Goal: Feedback & Contribution: Submit feedback/report problem

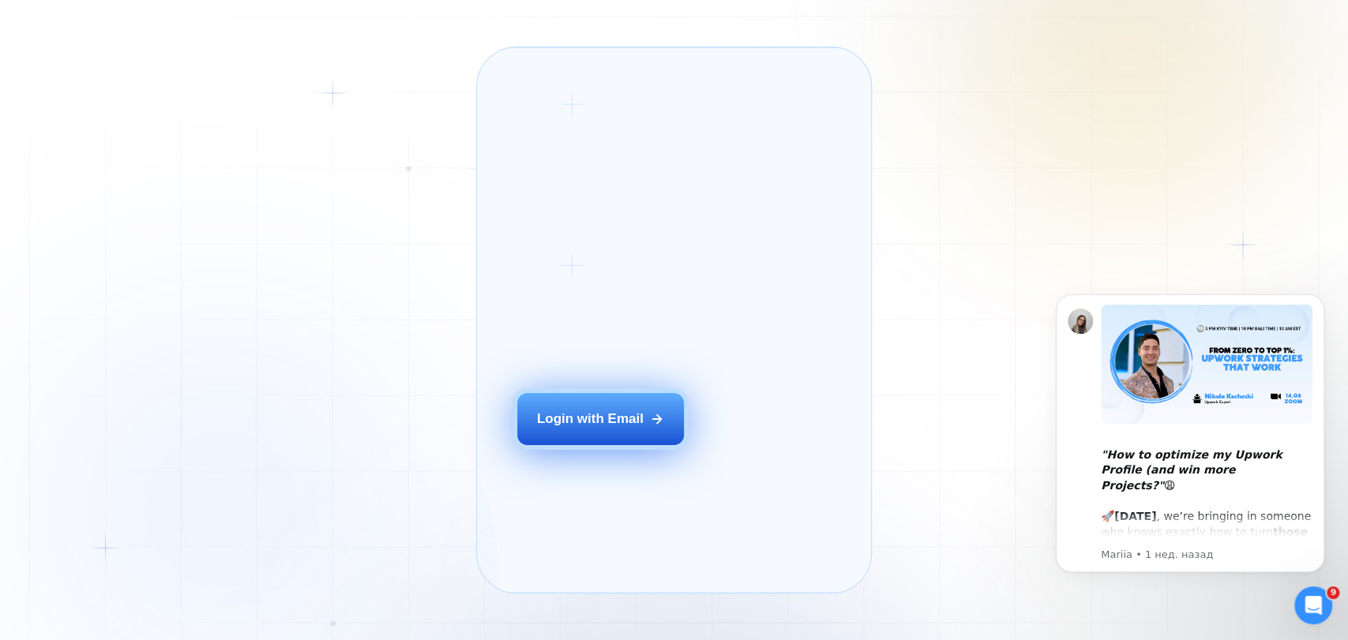
click at [603, 428] on div "Login with Email" at bounding box center [590, 419] width 107 height 18
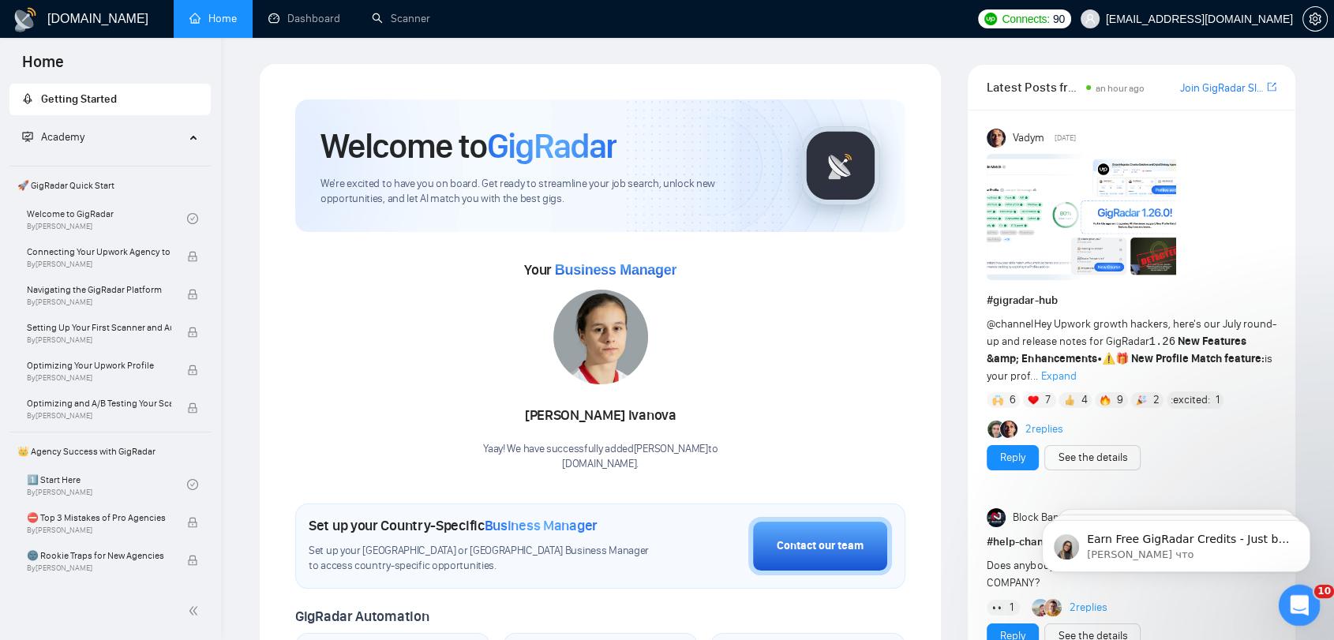
click at [1292, 606] on icon "Открыть службу сообщений Intercom" at bounding box center [1297, 603] width 11 height 13
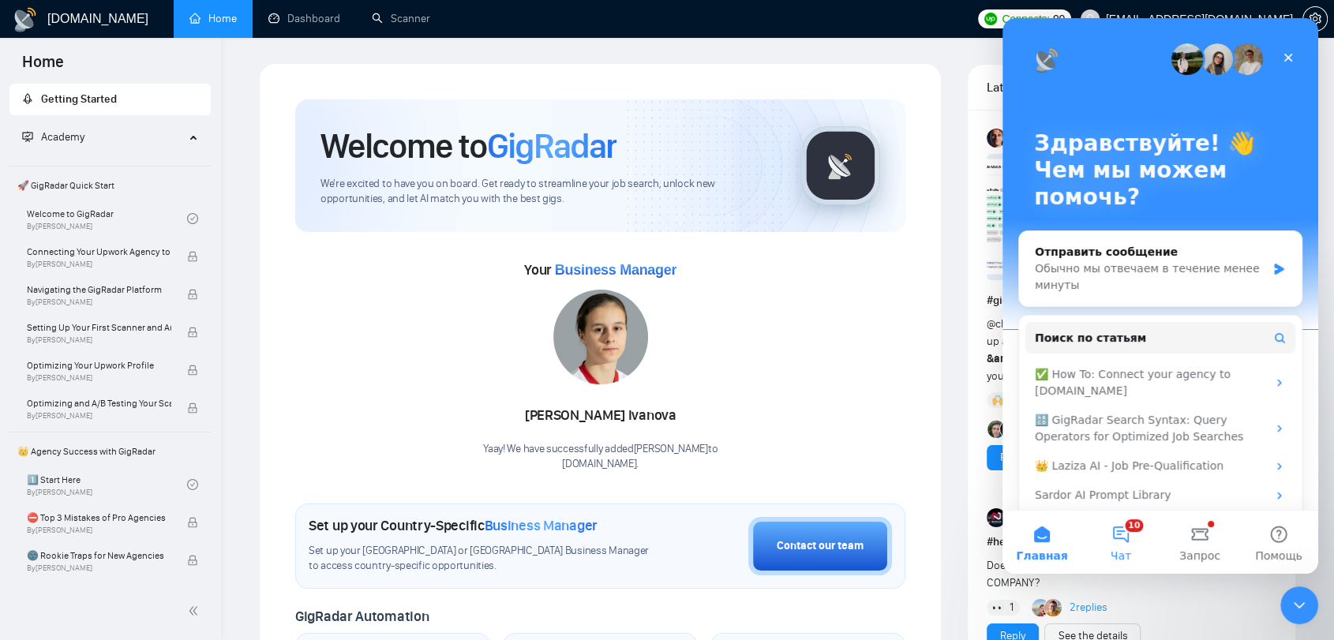
click at [1138, 536] on button "10 Чат" at bounding box center [1121, 542] width 79 height 63
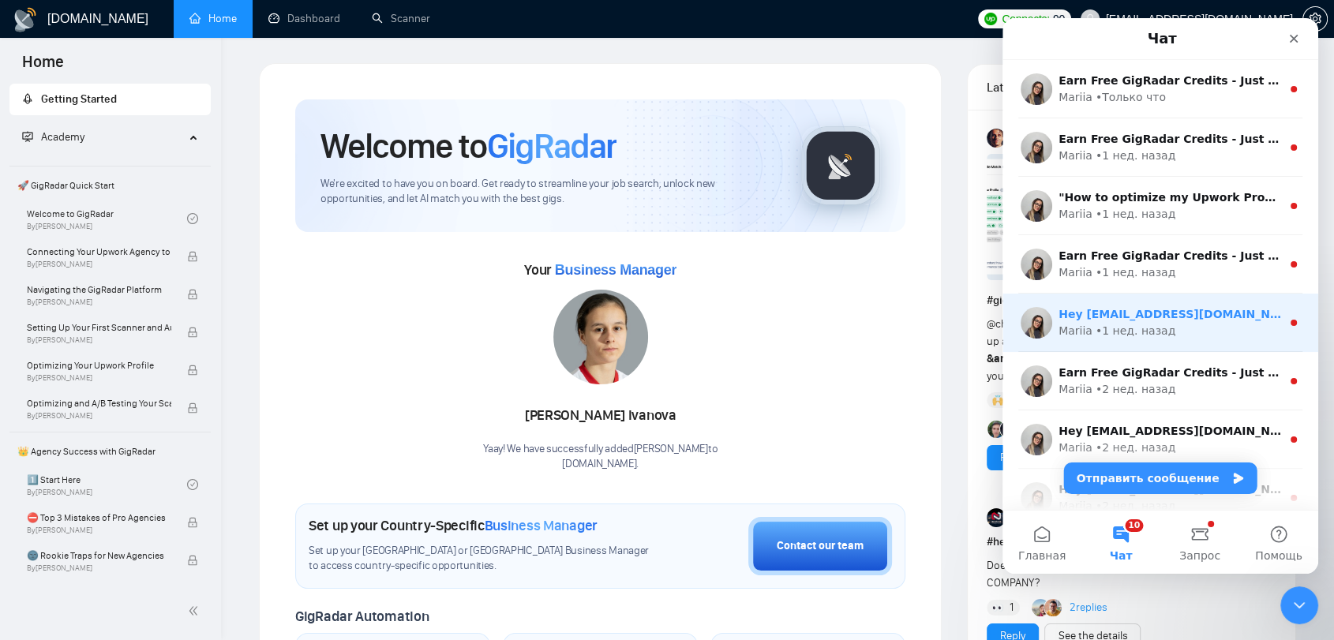
scroll to position [255, 0]
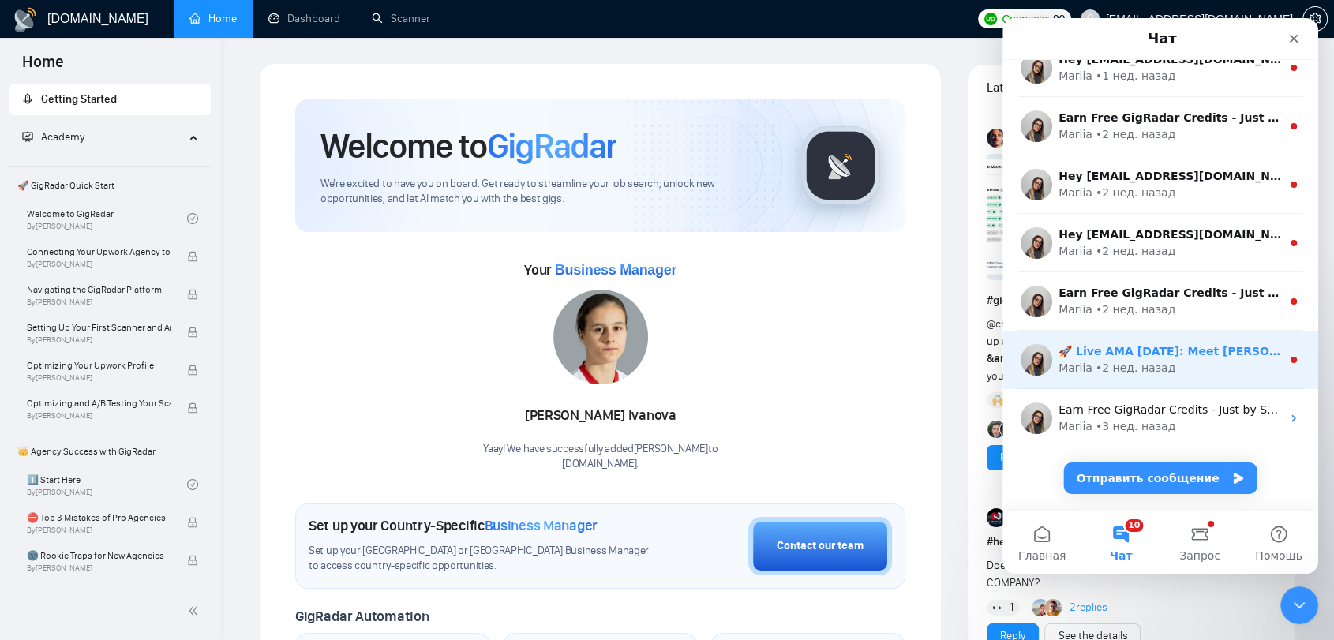
click at [1195, 362] on div "Mariia • 2 нед. назад" at bounding box center [1170, 368] width 223 height 17
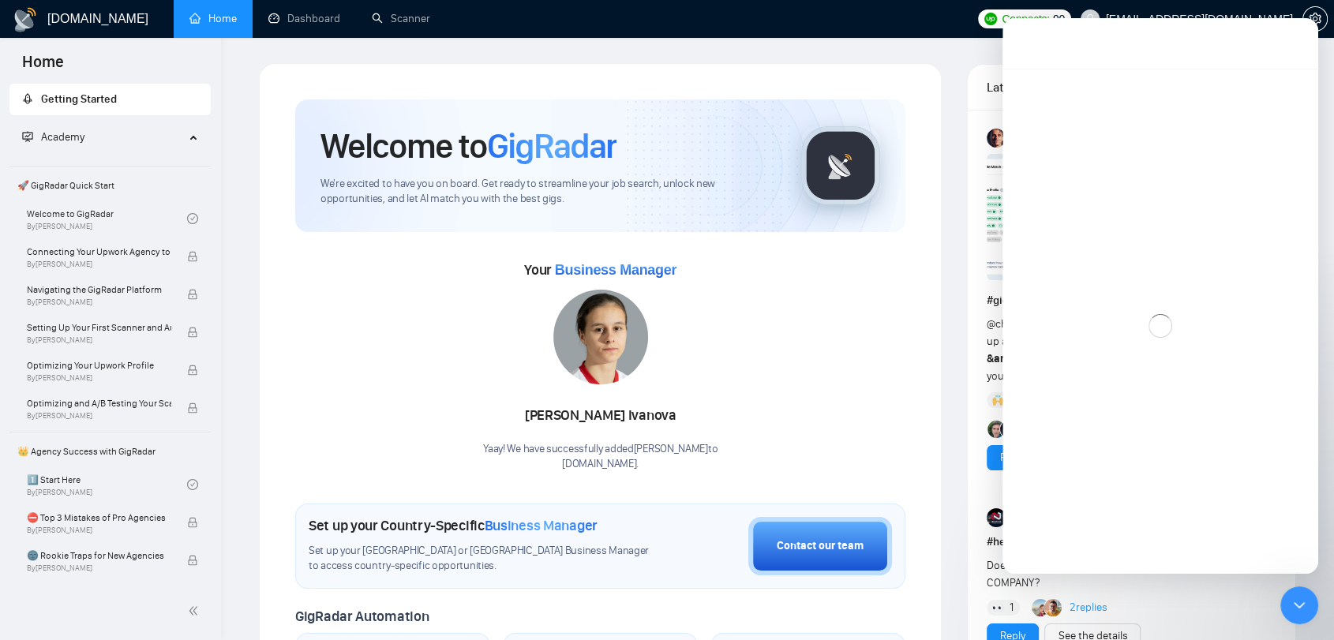
scroll to position [191, 0]
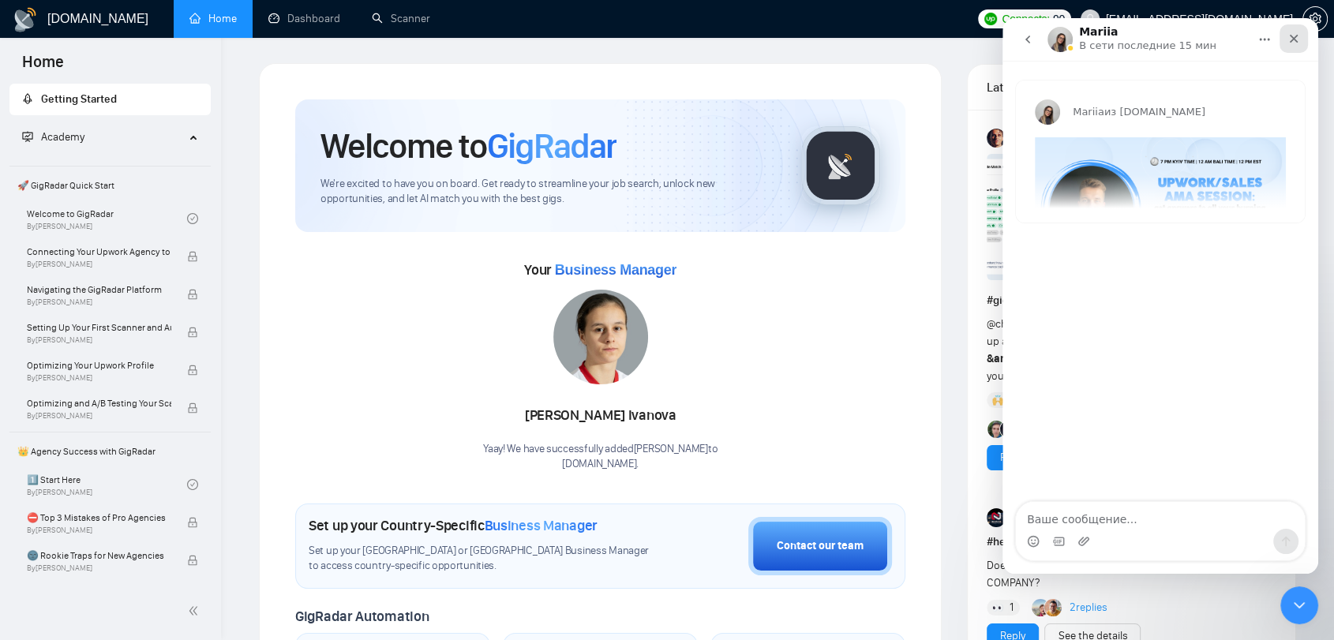
click at [1299, 36] on icon "Закрыть" at bounding box center [1294, 38] width 13 height 13
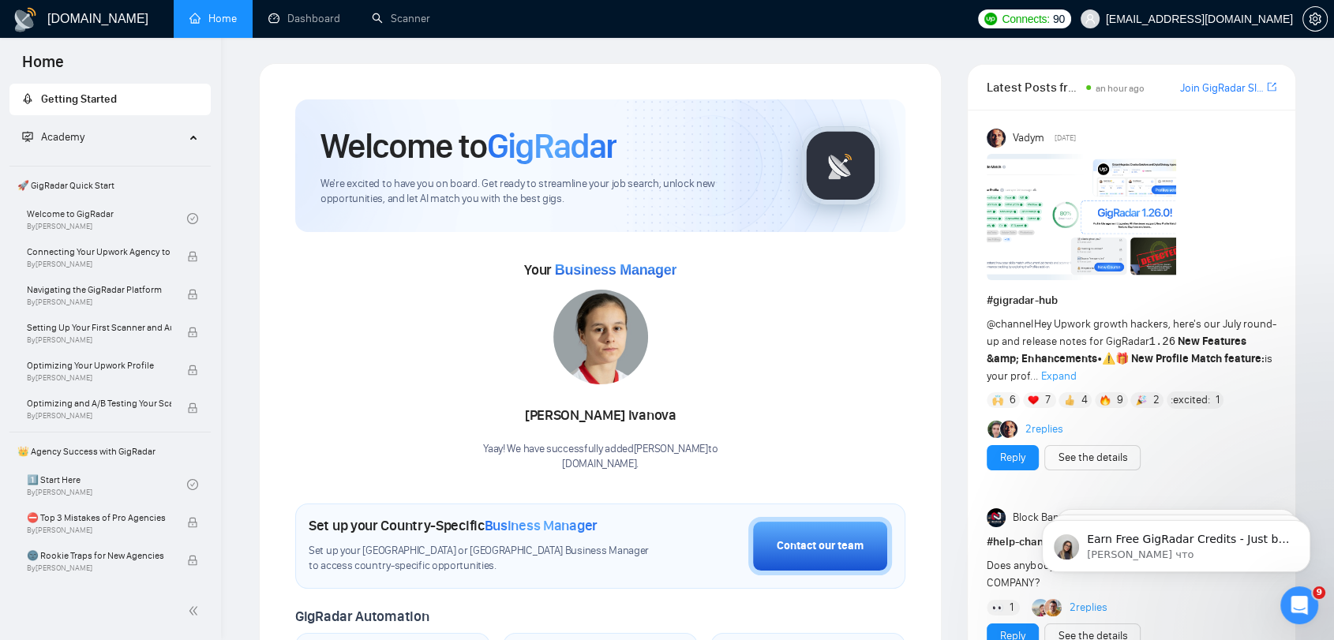
scroll to position [0, 0]
click at [328, 21] on link "Dashboard" at bounding box center [304, 18] width 72 height 13
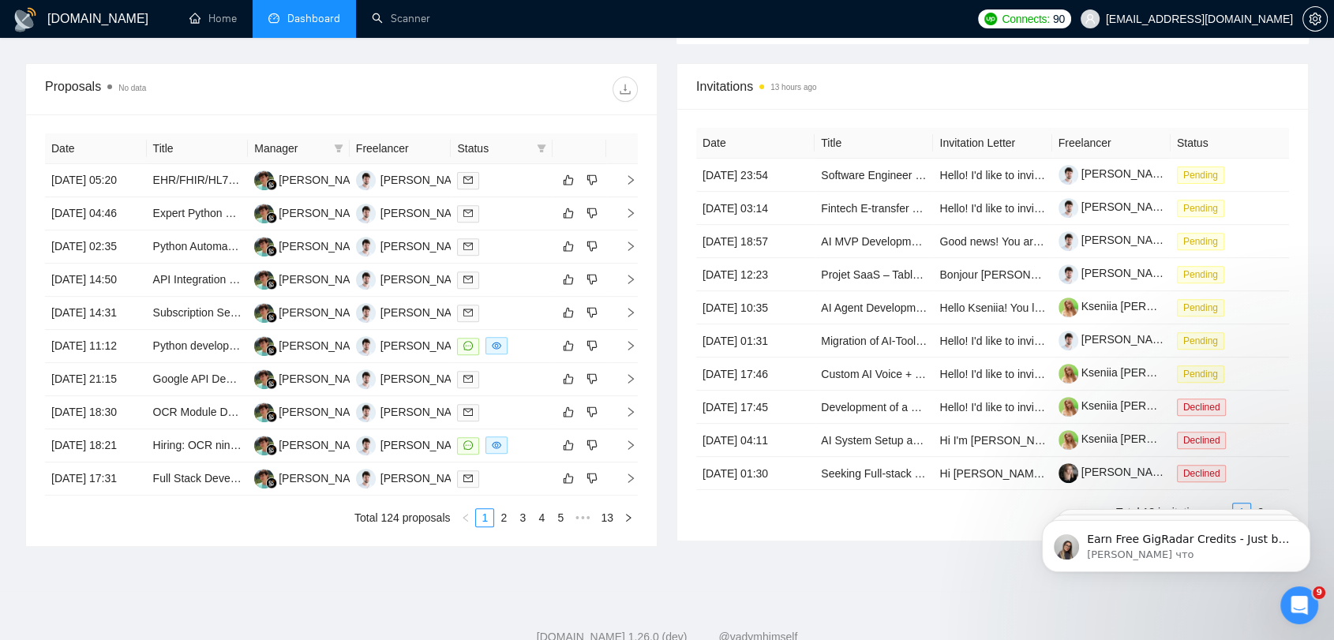
scroll to position [614, 0]
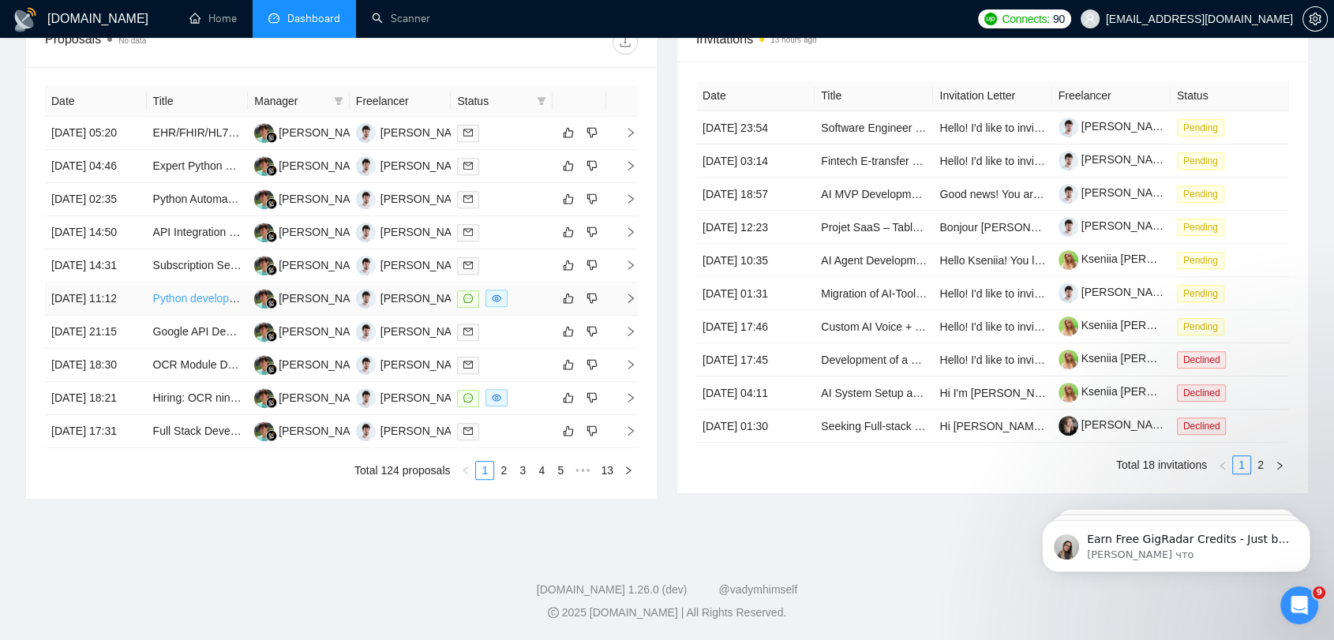
click at [215, 305] on link "Python developer AI" at bounding box center [202, 298] width 99 height 13
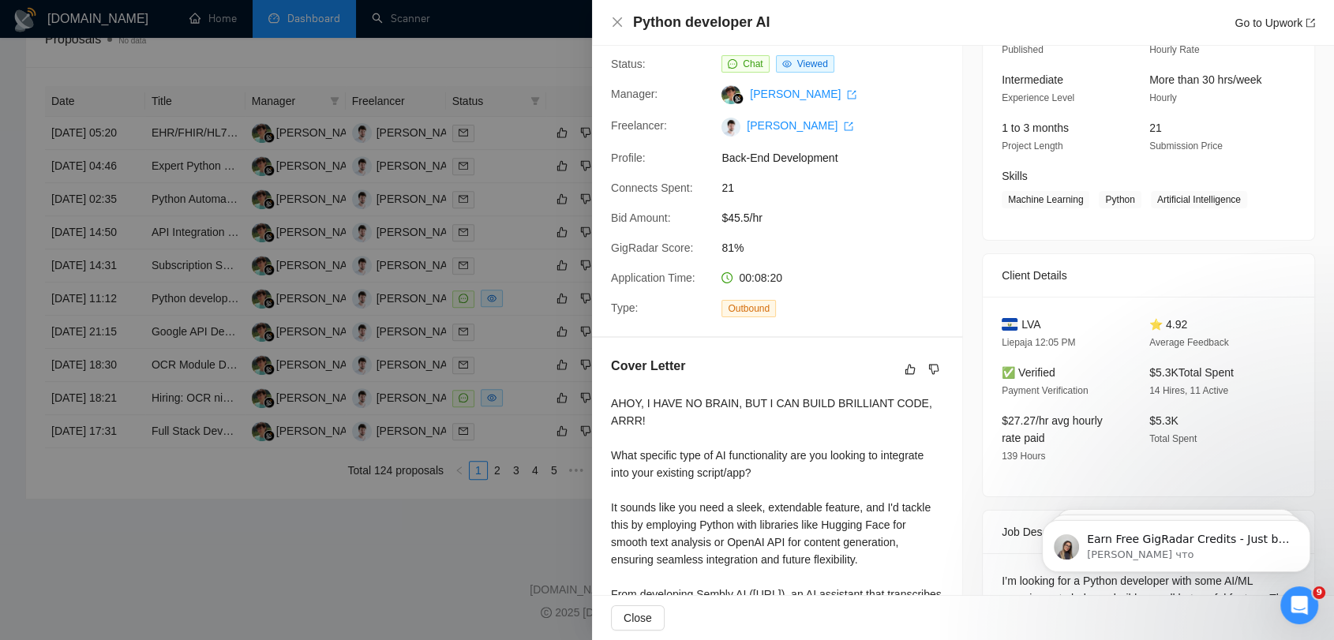
scroll to position [263, 0]
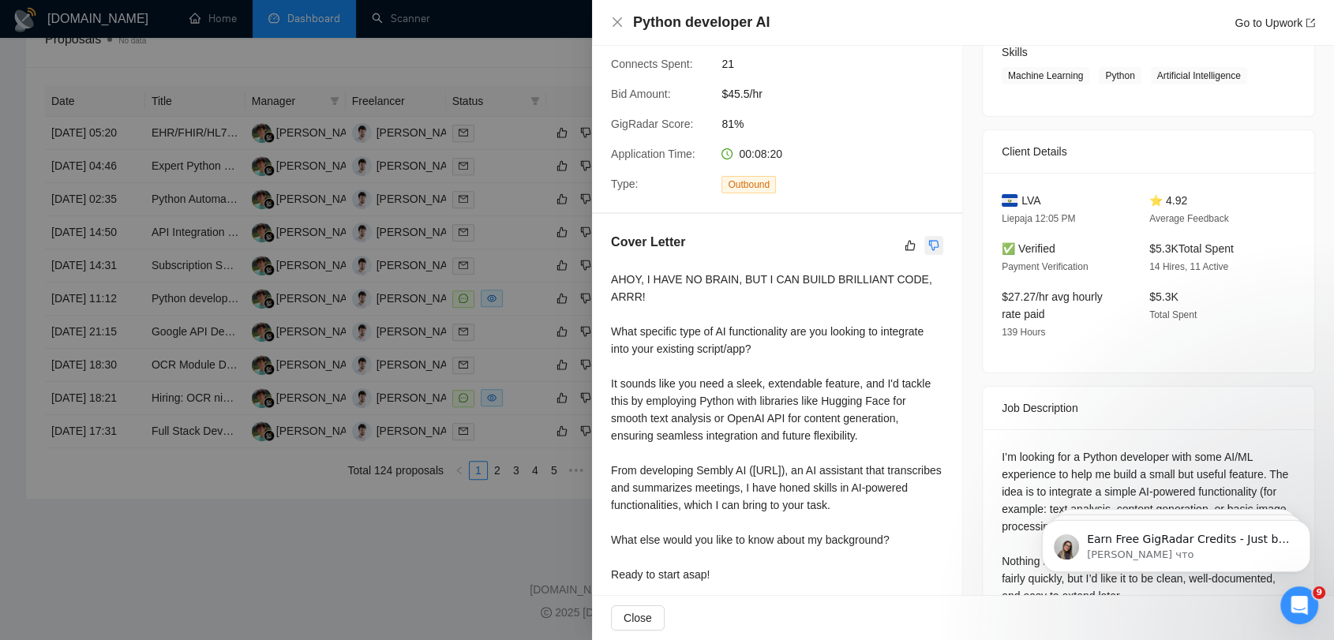
click at [929, 243] on icon "dislike" at bounding box center [934, 245] width 11 height 13
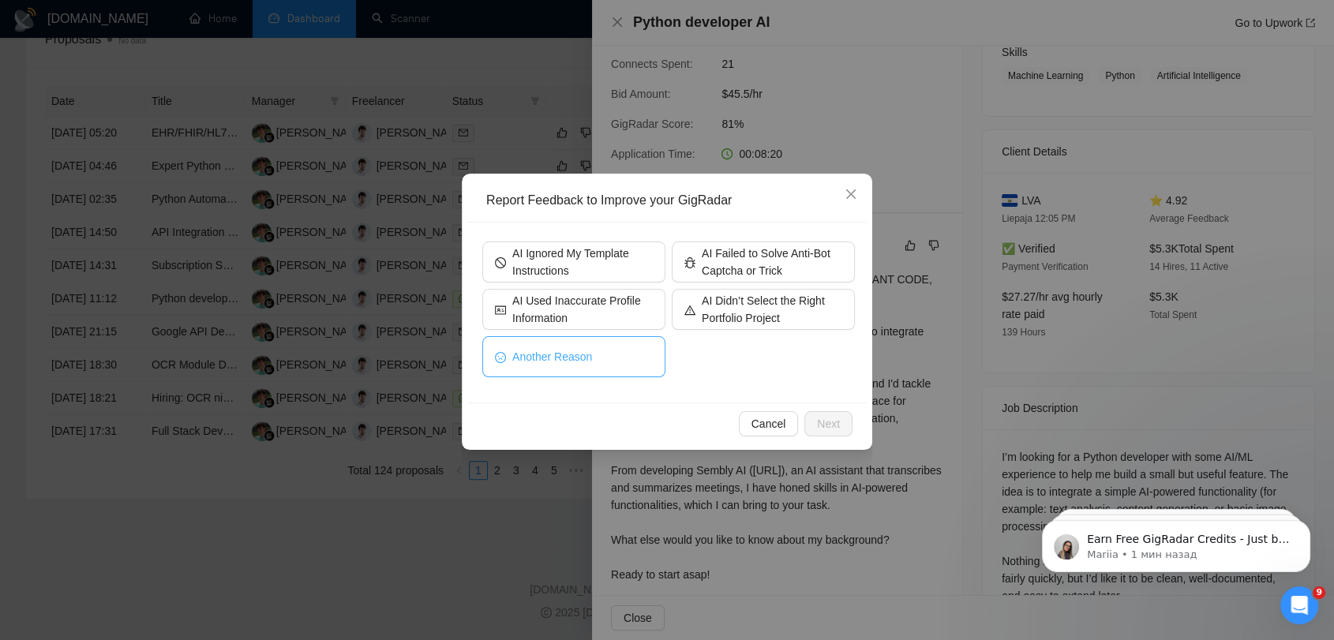
click at [581, 362] on span "Another Reason" at bounding box center [552, 356] width 80 height 17
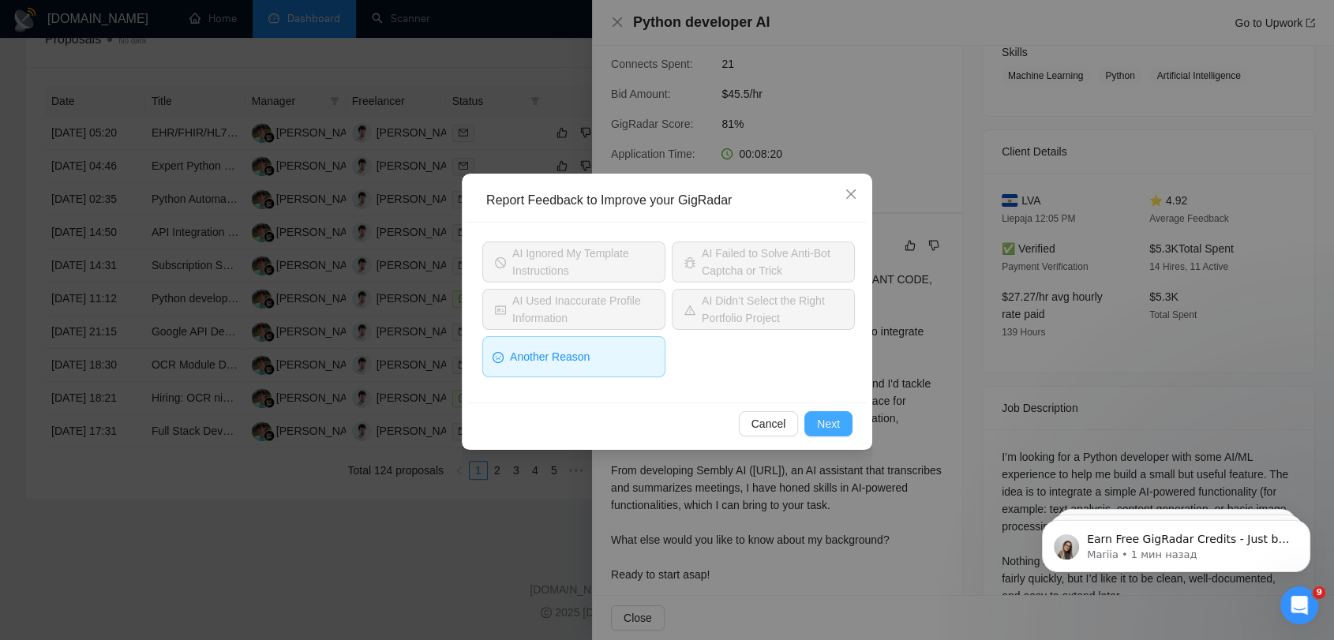
click at [835, 428] on span "Next" at bounding box center [828, 423] width 23 height 17
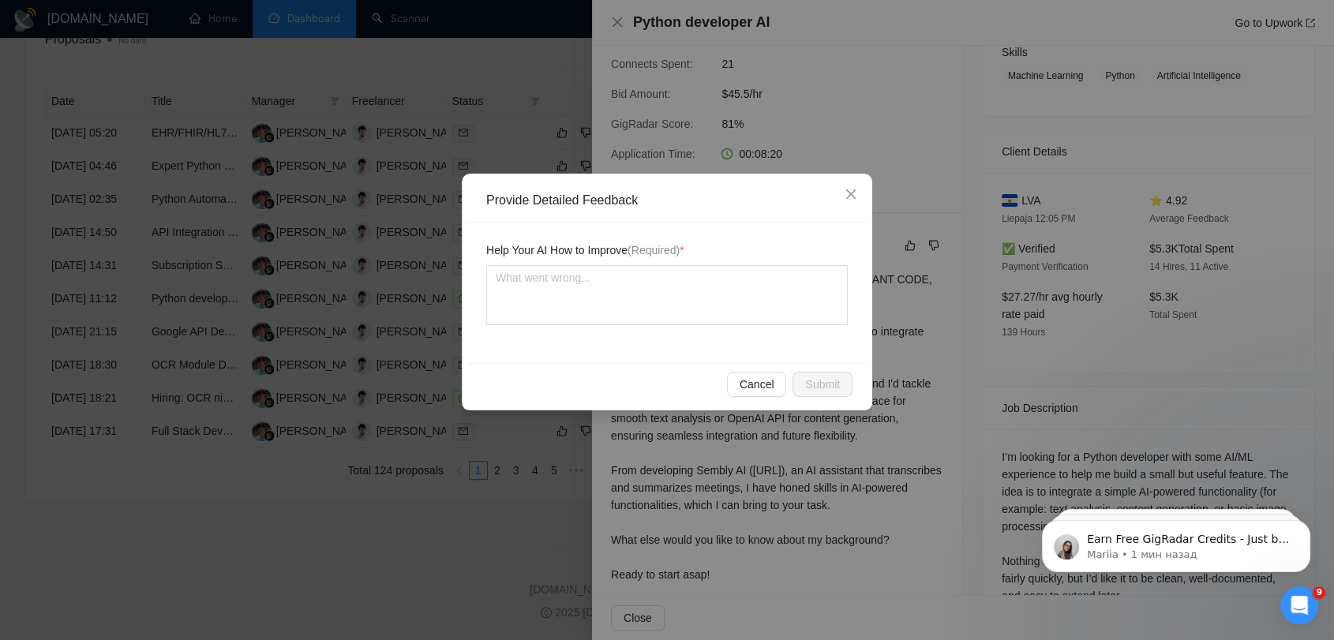
drag, startPoint x: 708, startPoint y: 198, endPoint x: 650, endPoint y: 234, distance: 68.4
click at [651, 230] on div "Provide Detailed Feedback Help Your AI How to Improve (Required) * Cancel Submit" at bounding box center [667, 292] width 411 height 237
click at [605, 292] on textarea at bounding box center [667, 295] width 362 height 60
paste textarea "AHOY, I HAVE NO BRAIN, BUT I CAN BUILD BRILLIANT CODE, ARRR!"
type textarea "AHOY, I HAVE NO BRAIN, BUT I CAN BUILD BRILLIANT CODE, ARRR!"
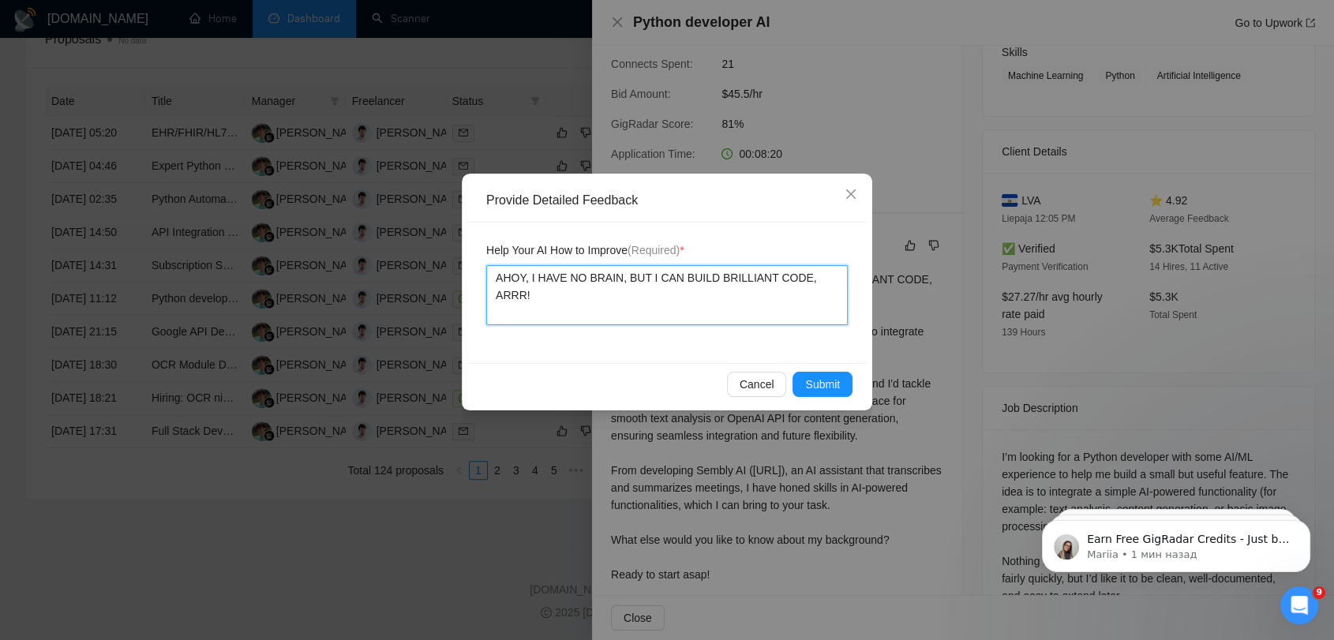
type textarea "AHOY, I HAVE NO BRAIN, BUT I CAN BUILD BRILLIANT CODE, ARRR!"
type textarea "AHOY, I HAVE NO BRAIN, BUT I CAN BUILD BRILLIANT CODE, ARRR! У"
type textarea "AHOY, I HAVE NO BRAIN, BUT I CAN BUILD BRILLIANT CODE, ARRR! Ур"
type textarea "AHOY, I HAVE NO BRAIN, BUT I CAN BUILD BRILLIANT CODE, ARRR! У"
type textarea "AHOY, I HAVE NO BRAIN, BUT I CAN BUILD BRILLIANT CODE, ARRR!"
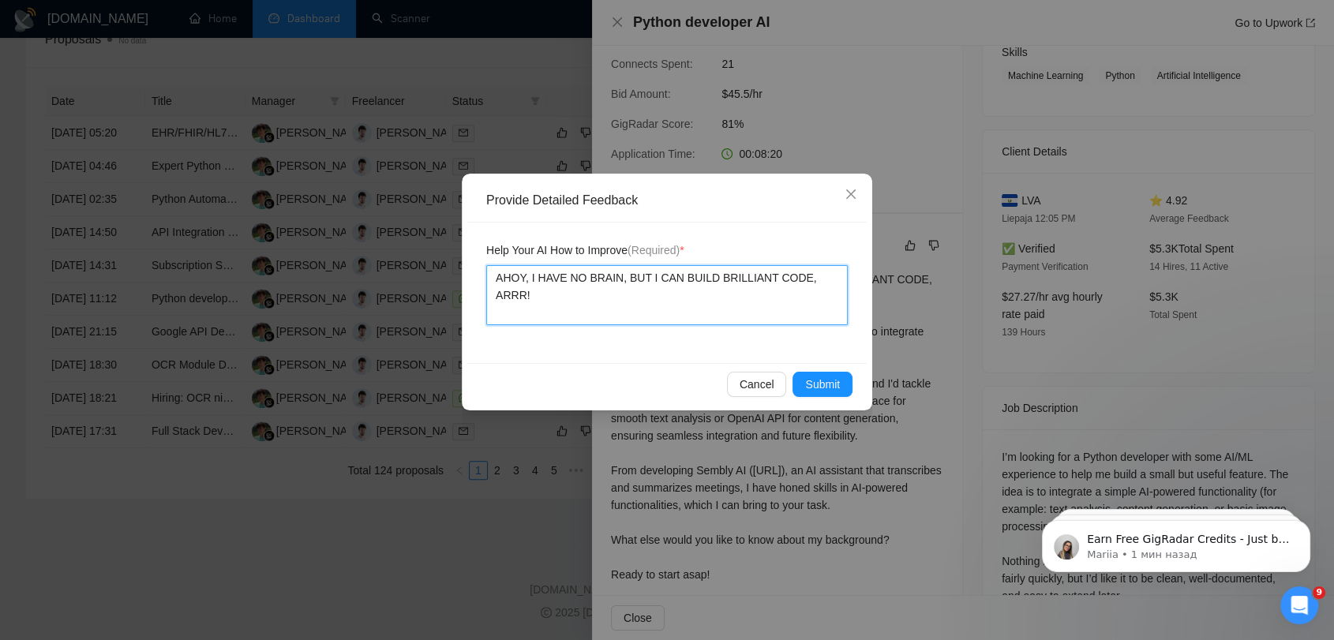
type textarea "AHOY, I HAVE NO BRAIN, BUT I CAN BUILD BRILLIANT CODE, ARRR!"
type textarea "AHOY, I HAVE NO BRAIN, BUT I CAN BUILD BRILLIANT CODE, ARRR! W"
type textarea "AHOY, I HAVE NO BRAIN, BUT I CAN BUILD BRILLIANT CODE, ARRR! Wh"
type textarea "AHOY, I HAVE NO BRAIN, BUT I CAN BUILD BRILLIANT CODE, ARRR! Wha"
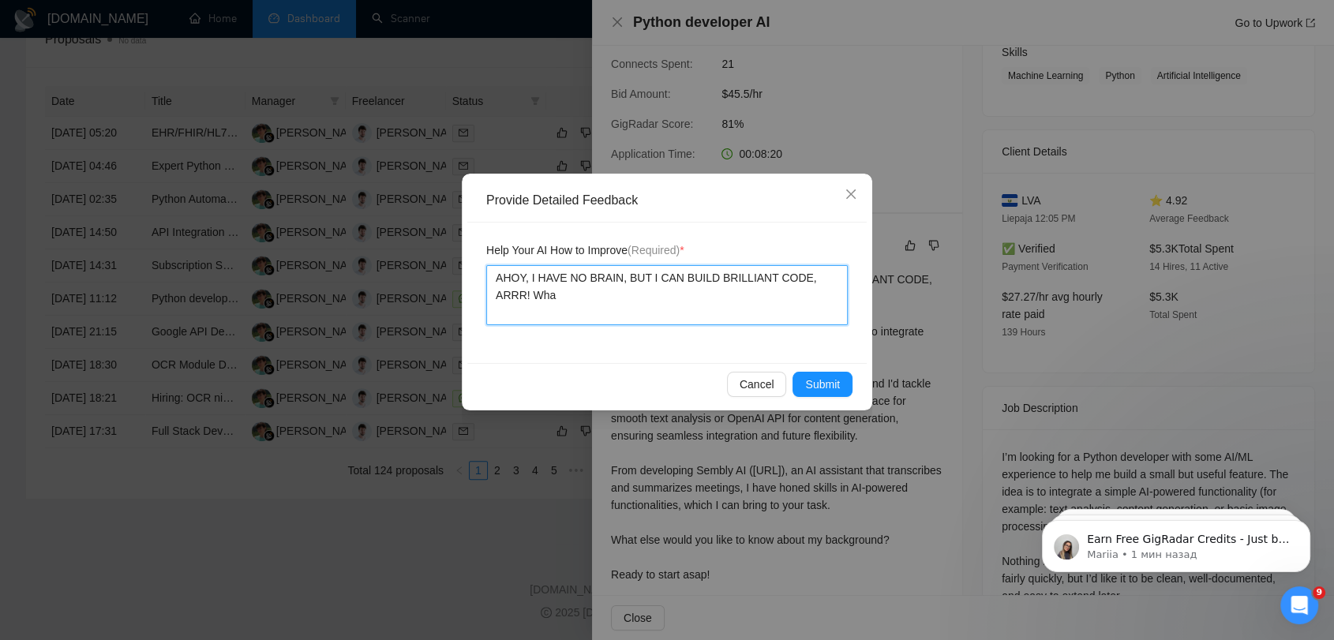
type textarea "AHOY, I HAVE NO BRAIN, BUT I CAN BUILD BRILLIANT CODE, ARRR! What"
type textarea "AHOY, I HAVE NO BRAIN, BUT I CAN BUILD BRILLIANT CODE, ARRR! What'"
type textarea "AHOY, I HAVE NO BRAIN, BUT I CAN BUILD BRILLIANT CODE, ARRR! What's"
type textarea "AHOY, I HAVE NO BRAIN, BUT I CAN BUILD BRILLIANT CODE, ARRR! What's i"
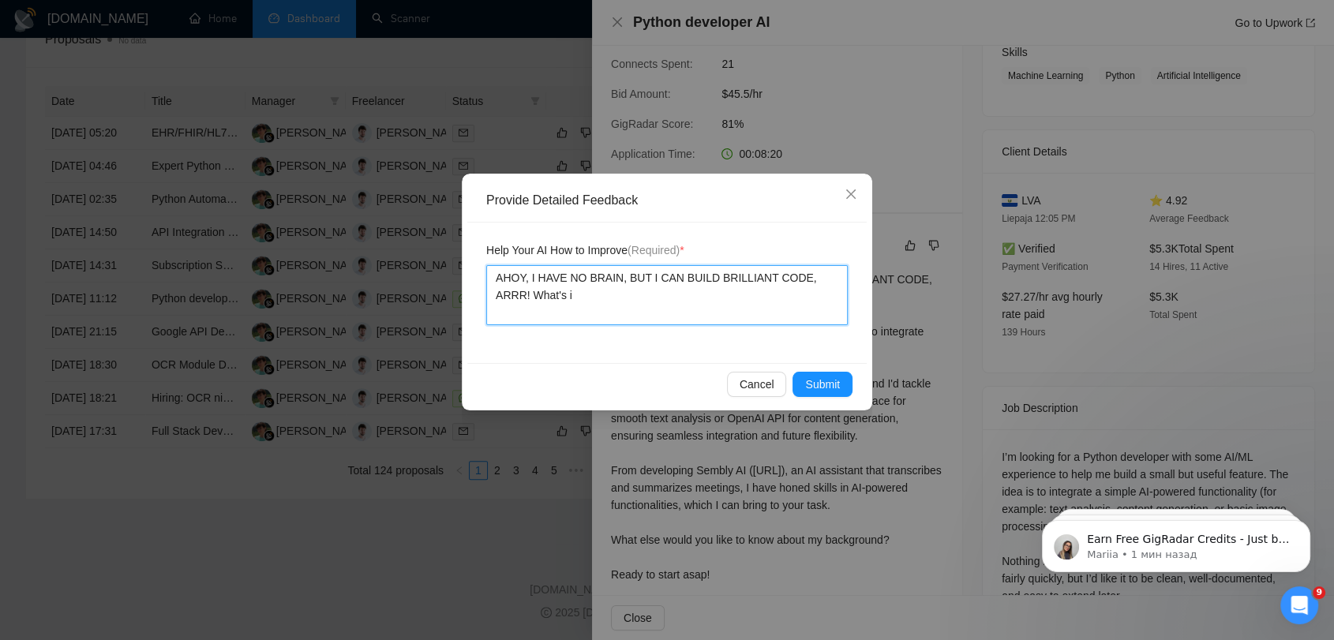
type textarea "AHOY, I HAVE NO BRAIN, BUT I CAN BUILD BRILLIANT CODE, ARRR! What's it"
type textarea "AHOY, I HAVE NO BRAIN, BUT I CAN BUILD BRILLIANT CODE, ARRR! What's it&"
type textarea "AHOY, I HAVE NO BRAIN, BUT I CAN BUILD BRILLIANT CODE, ARRR! What's it"
type textarea "AHOY, I HAVE NO BRAIN, BUT I CAN BUILD BRILLIANT CODE, ARRR! What's it?"
click at [834, 376] on span "Submit" at bounding box center [822, 384] width 35 height 17
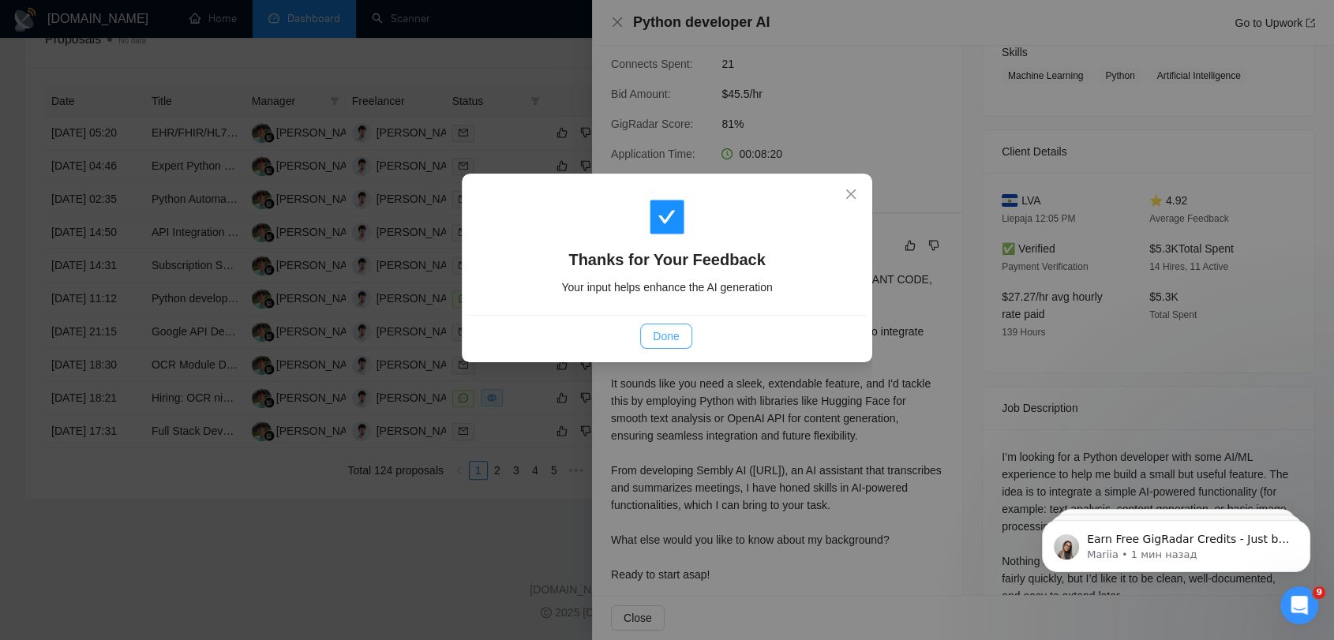
click at [663, 340] on span "Done" at bounding box center [666, 336] width 26 height 17
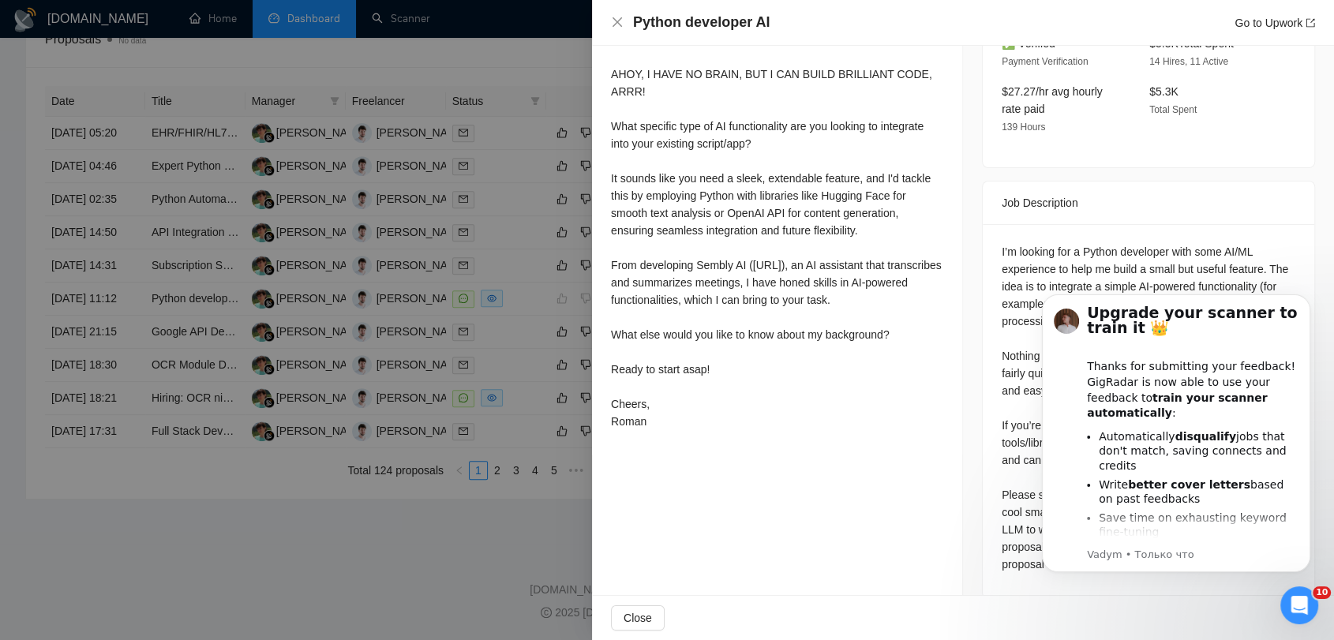
scroll to position [486, 0]
